Goal: Transaction & Acquisition: Purchase product/service

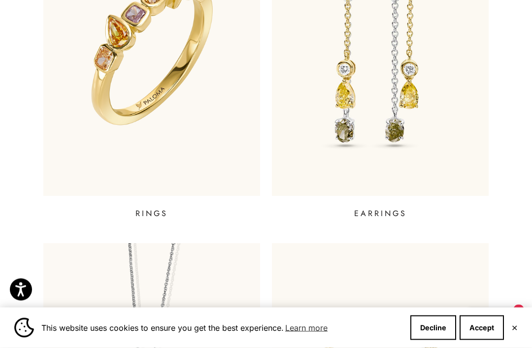
scroll to position [464, 0]
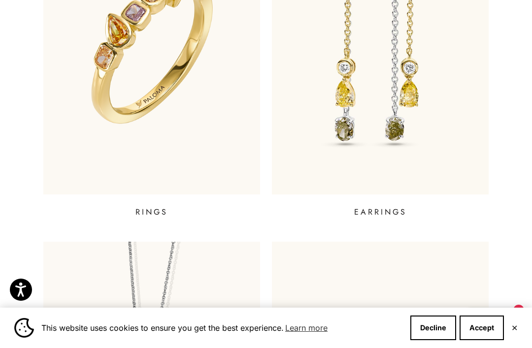
click at [425, 70] on img at bounding box center [380, 47] width 217 height 295
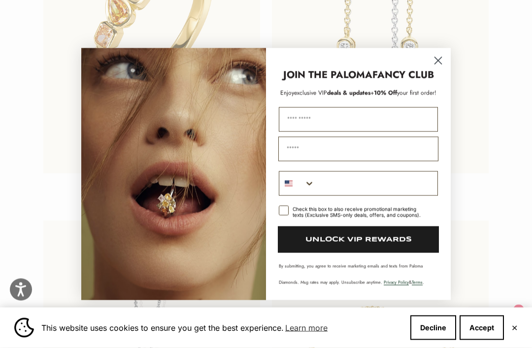
scroll to position [589, 0]
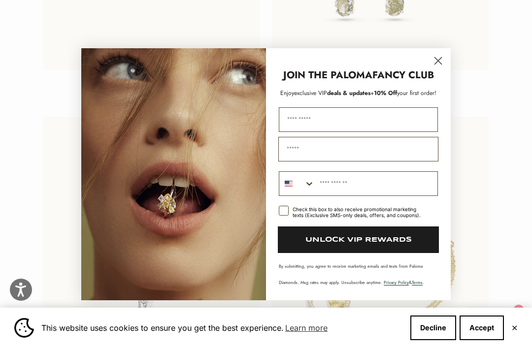
click at [433, 68] on circle "Close dialog" at bounding box center [438, 60] width 16 height 16
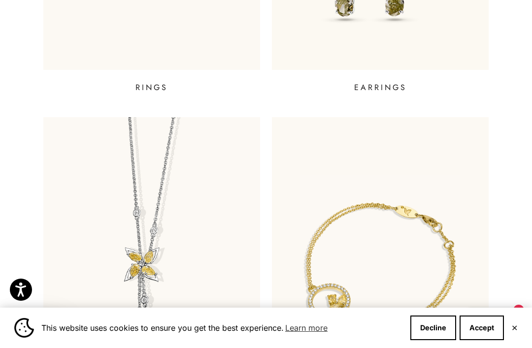
click at [220, 238] on img at bounding box center [151, 264] width 217 height 295
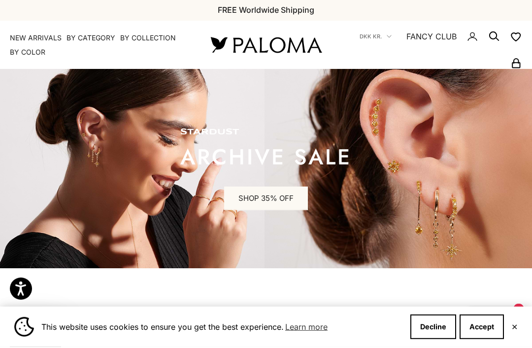
scroll to position [264, 0]
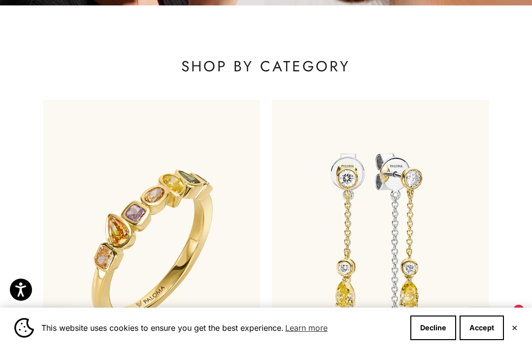
click at [87, 161] on img at bounding box center [151, 247] width 217 height 295
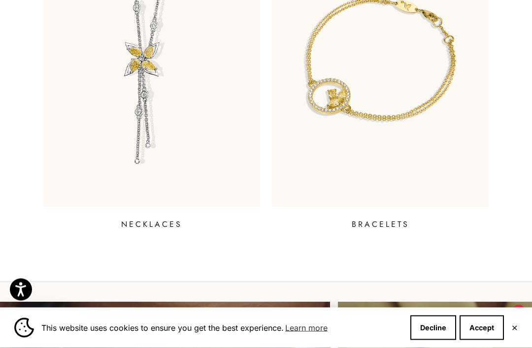
scroll to position [795, 0]
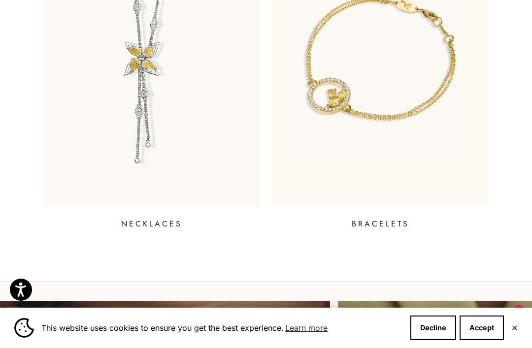
click at [409, 154] on img at bounding box center [380, 58] width 217 height 295
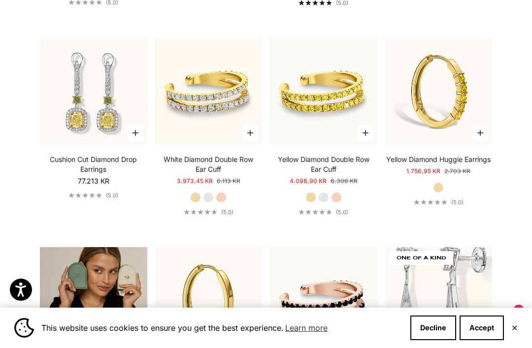
scroll to position [1318, 0]
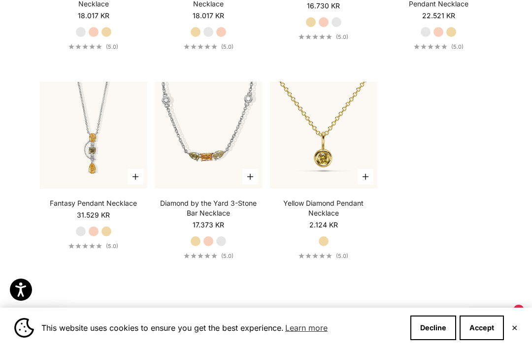
scroll to position [1069, 0]
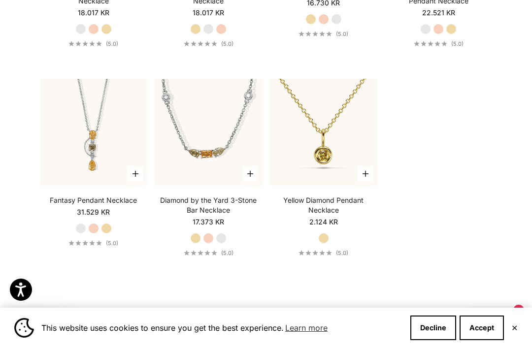
click at [353, 128] on img at bounding box center [323, 132] width 118 height 118
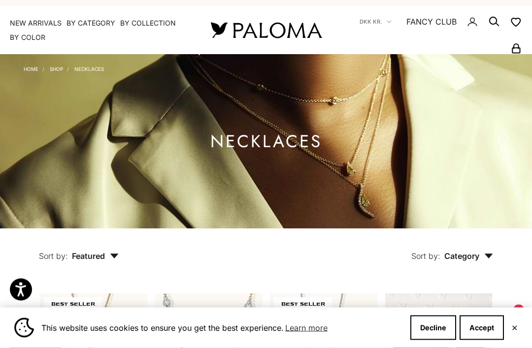
scroll to position [0, 0]
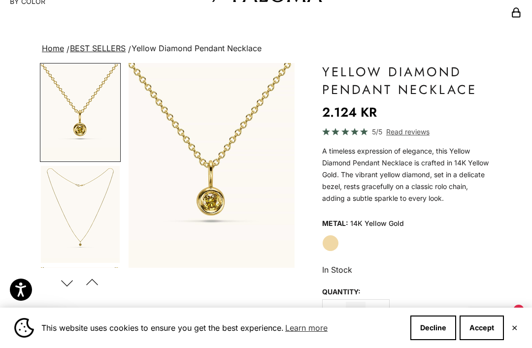
scroll to position [48, 0]
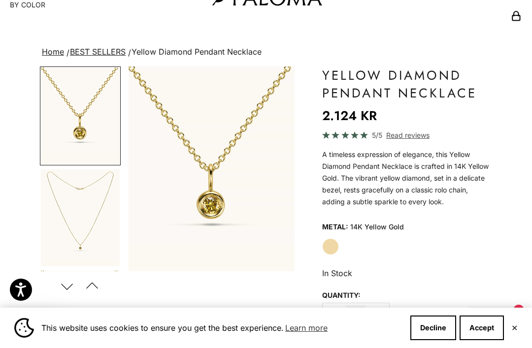
click at [84, 231] on img "Go to item 2" at bounding box center [80, 217] width 79 height 97
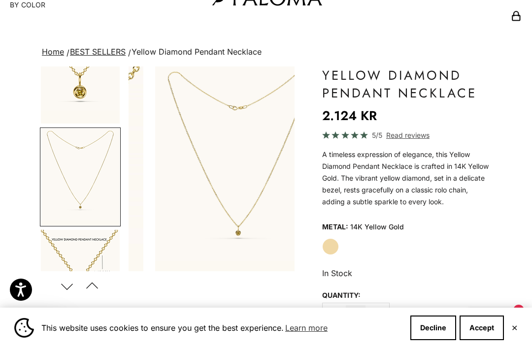
scroll to position [48, 0]
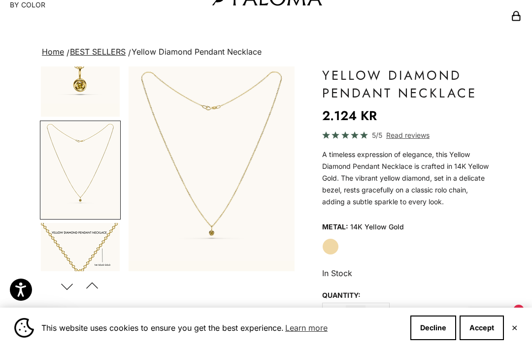
click at [85, 249] on img "Go to item 3" at bounding box center [80, 272] width 79 height 98
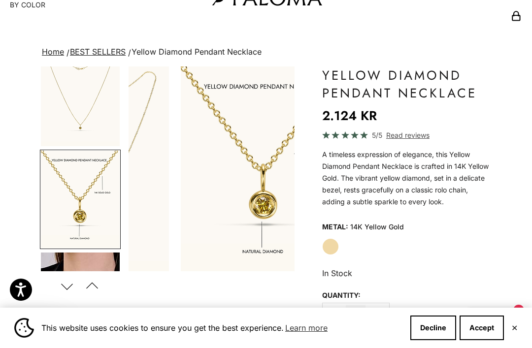
scroll to position [0, 356]
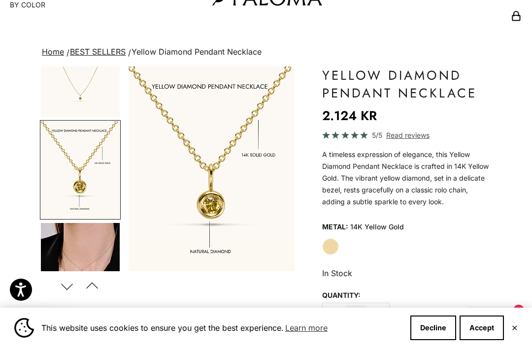
click at [99, 251] on img "Go to item 4" at bounding box center [80, 272] width 79 height 98
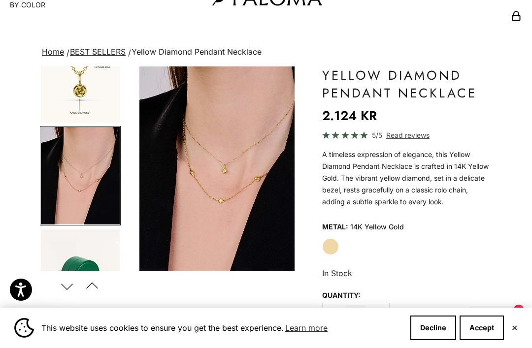
scroll to position [252, 0]
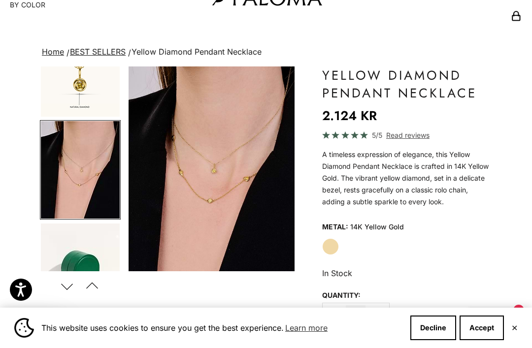
click at [87, 250] on img "Go to item 5" at bounding box center [80, 272] width 79 height 97
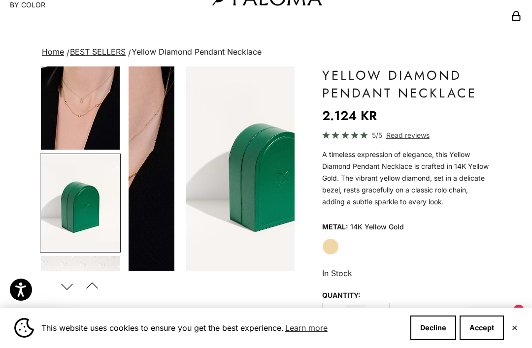
scroll to position [0, 712]
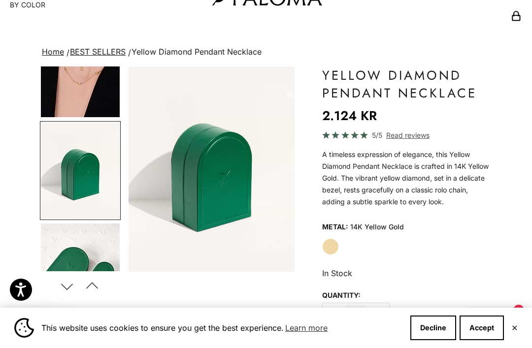
click at [98, 264] on img "Go to item 6" at bounding box center [80, 273] width 79 height 98
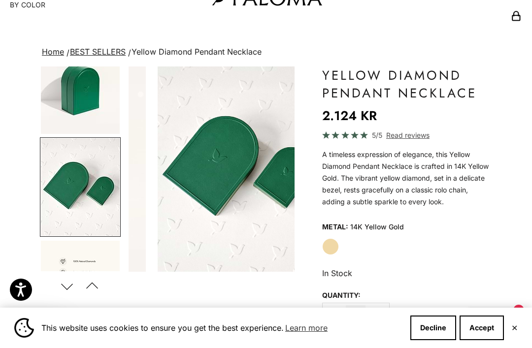
scroll to position [0, 890]
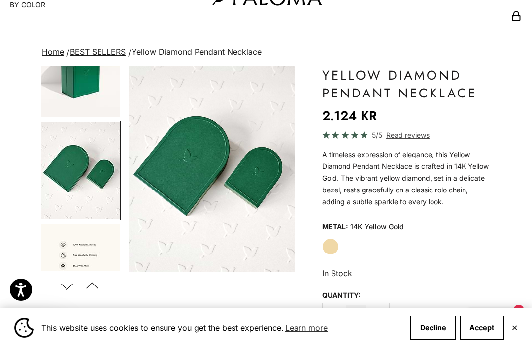
click at [104, 250] on img "Go to item 7" at bounding box center [80, 273] width 79 height 98
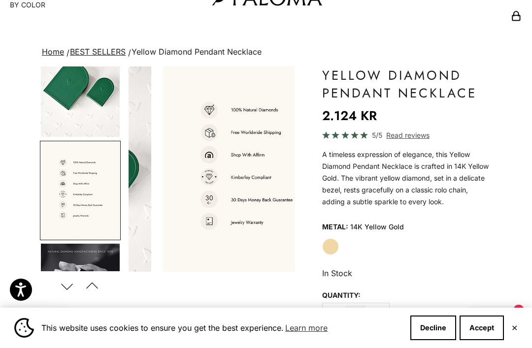
scroll to position [557, 0]
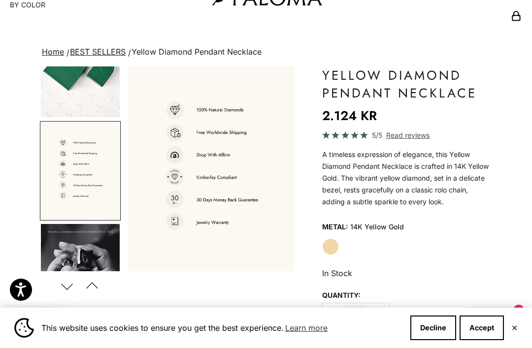
click at [98, 248] on img "Go to item 8" at bounding box center [80, 273] width 79 height 98
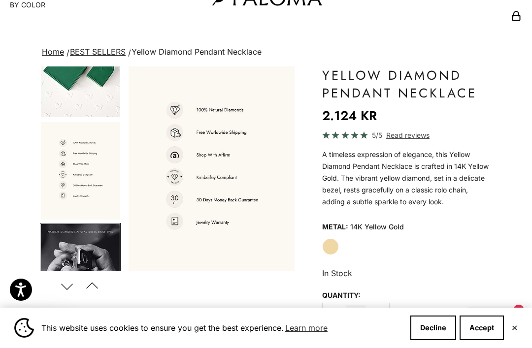
scroll to position [0, 0]
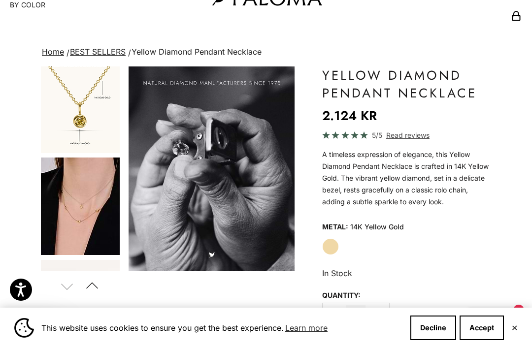
click at [94, 208] on img "Go to item 4" at bounding box center [80, 207] width 79 height 98
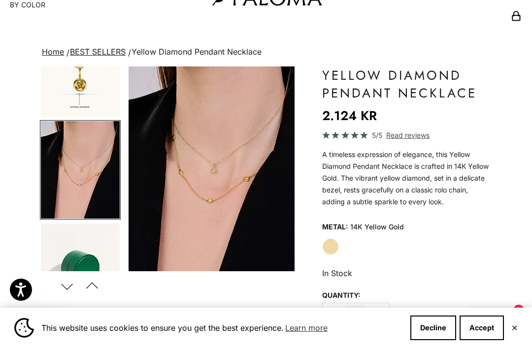
click at [88, 105] on img "Go to item 3" at bounding box center [80, 68] width 79 height 98
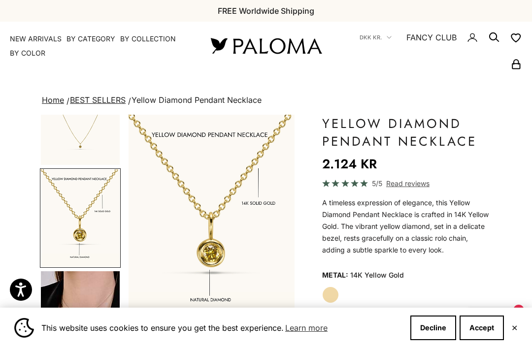
click at [111, 134] on img "Go to item 2" at bounding box center [80, 116] width 79 height 97
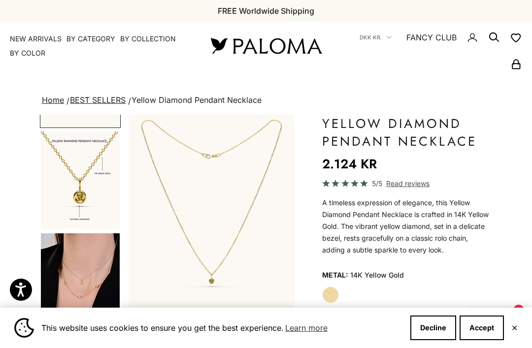
click at [80, 258] on img "Go to item 4" at bounding box center [80, 282] width 79 height 98
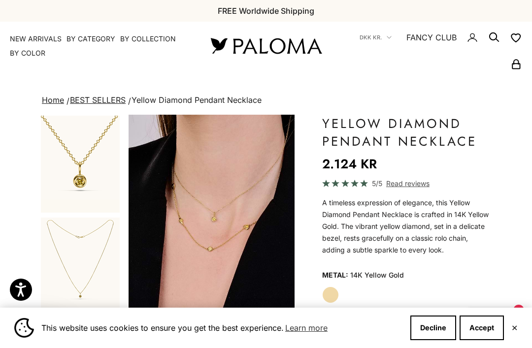
click at [97, 192] on img "Go to item 1" at bounding box center [80, 164] width 79 height 97
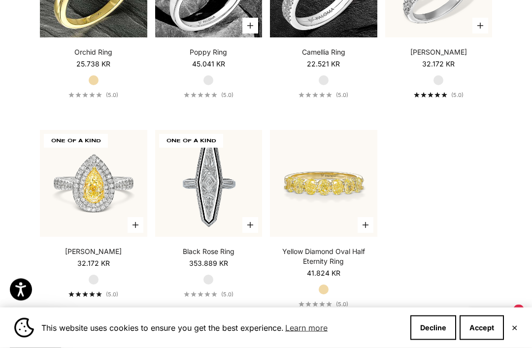
scroll to position [3513, 0]
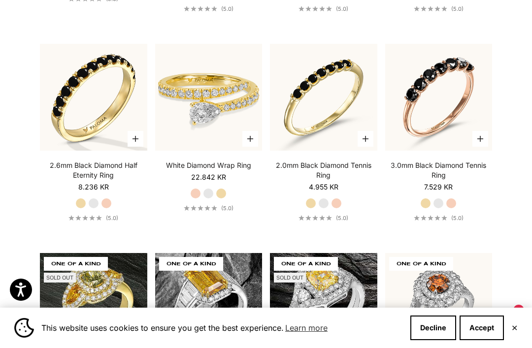
scroll to position [3170, 0]
